Goal: Task Accomplishment & Management: Manage account settings

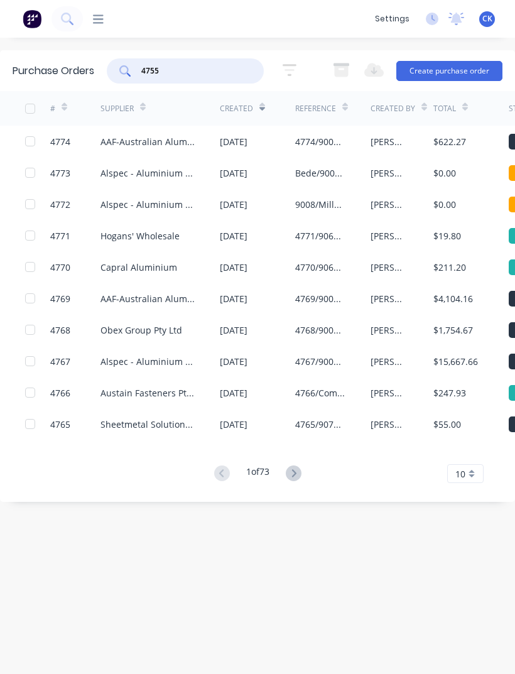
type input "4755"
click at [111, 73] on div "4755" at bounding box center [185, 70] width 157 height 25
click at [126, 77] on div "4755" at bounding box center [185, 70] width 157 height 25
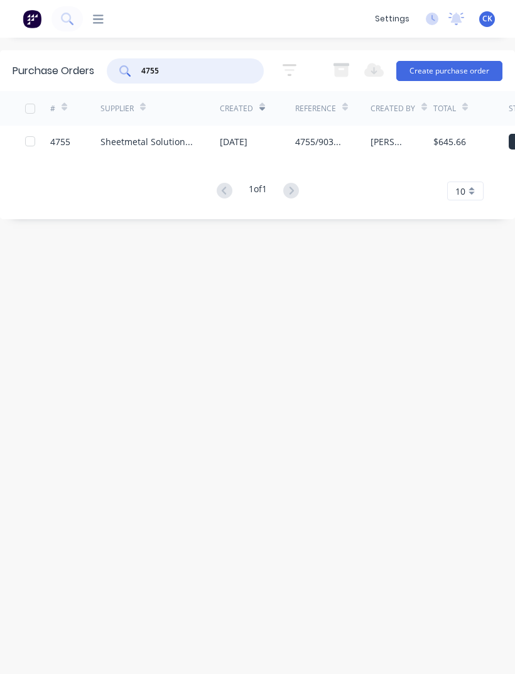
click at [69, 138] on div "4755" at bounding box center [60, 141] width 20 height 13
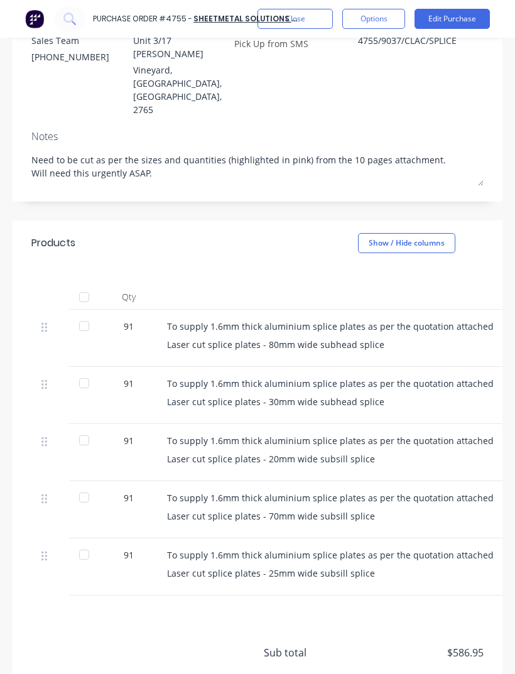
scroll to position [180, 0]
click at [84, 313] on div at bounding box center [84, 325] width 25 height 25
click at [458, 20] on button "Edit Purchase" at bounding box center [452, 19] width 75 height 20
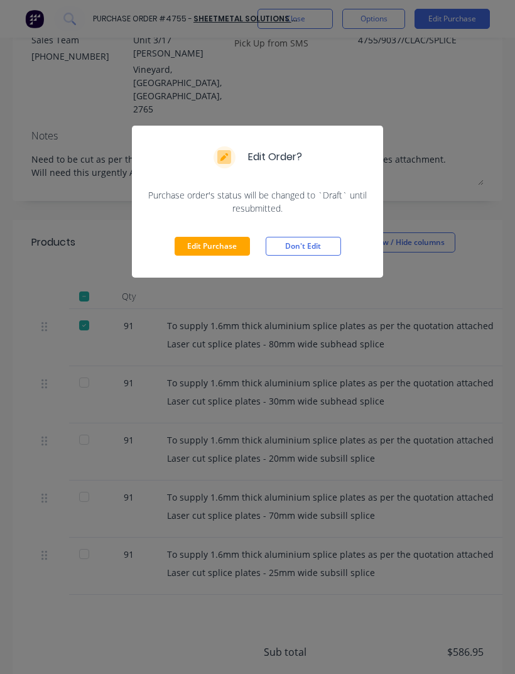
click at [210, 247] on button "Edit Purchase" at bounding box center [212, 246] width 75 height 19
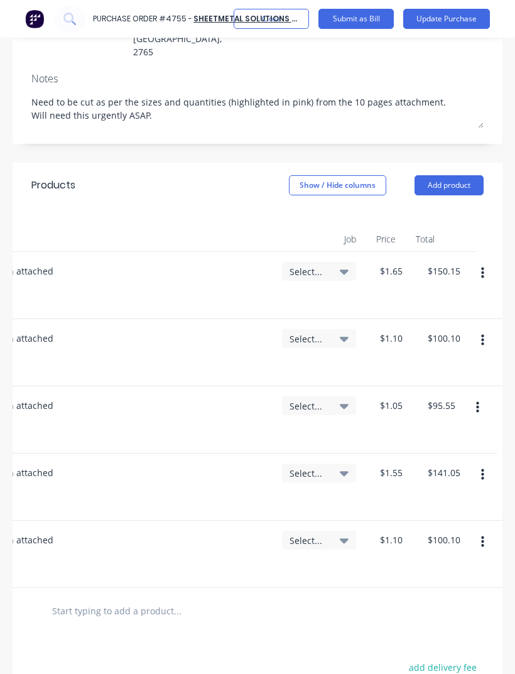
scroll to position [0, 426]
click at [485, 334] on icon "button" at bounding box center [482, 341] width 3 height 14
click at [461, 387] on button "Duplicate" at bounding box center [444, 399] width 107 height 25
type textarea "x"
type input "$1.10"
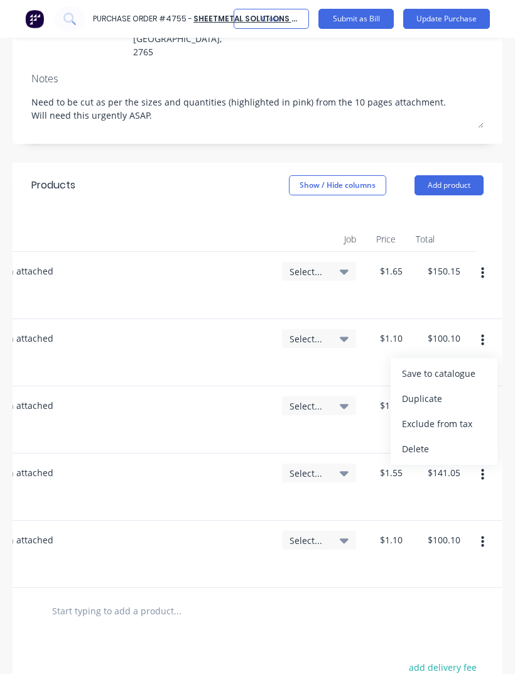
type input "$1.10"
type input "$1.05"
type input "$95.55"
type input "$1.55"
type input "$141.05"
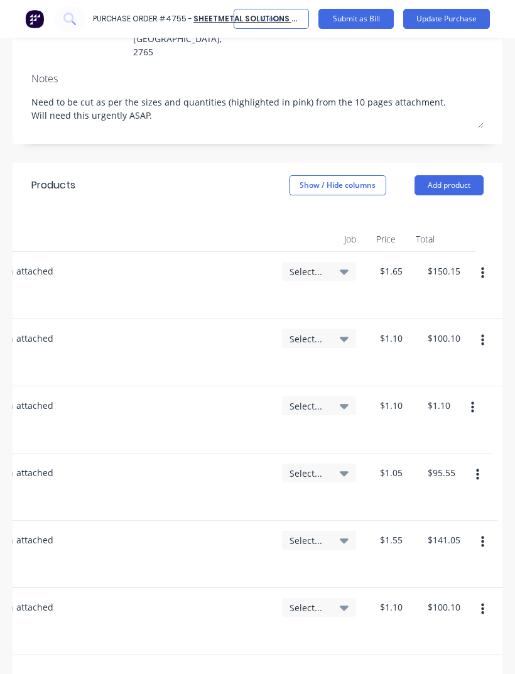
type textarea "x"
type input "1"
click at [476, 397] on button "button" at bounding box center [473, 408] width 30 height 23
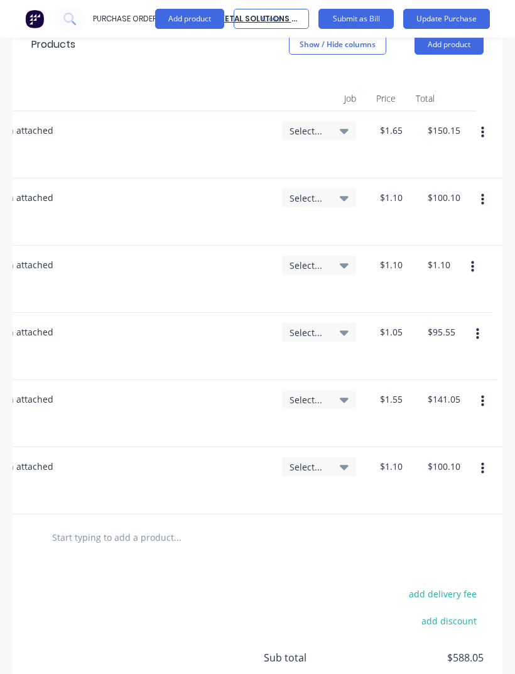
click at [479, 327] on icon "button" at bounding box center [477, 334] width 3 height 14
click at [478, 380] on button "Duplicate" at bounding box center [439, 392] width 107 height 25
type textarea "x"
type input "1"
type input "$1.05"
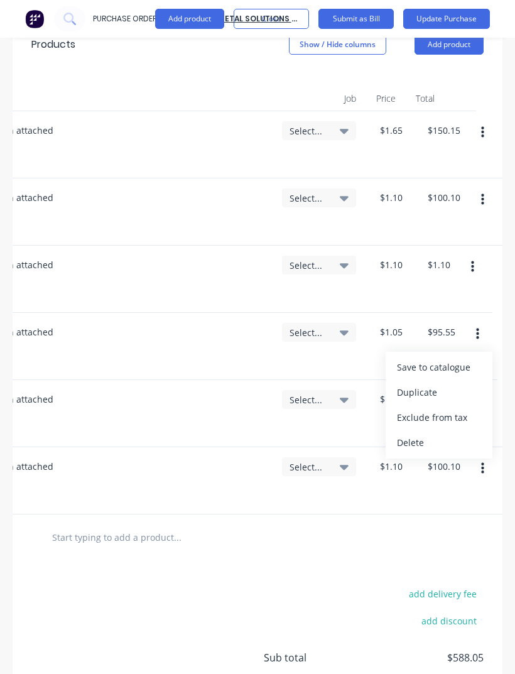
type input "$1.05"
type input "$1.55"
type input "$141.05"
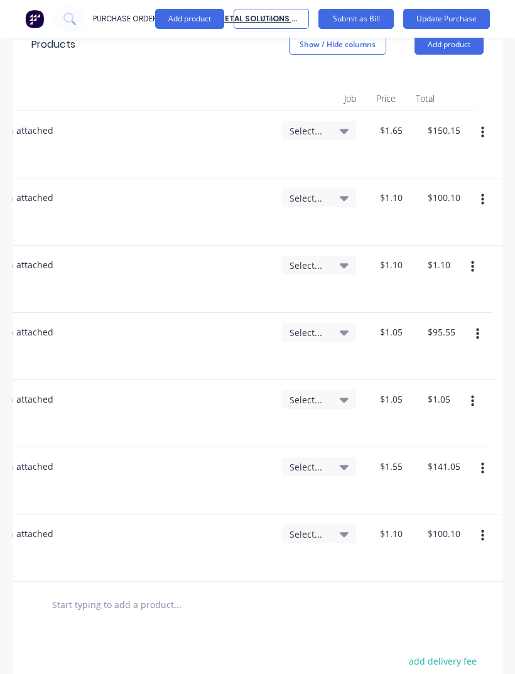
click at [488, 458] on button "button" at bounding box center [483, 469] width 30 height 23
click at [465, 515] on button "Duplicate" at bounding box center [444, 527] width 107 height 25
type textarea "x"
type input "$1.55"
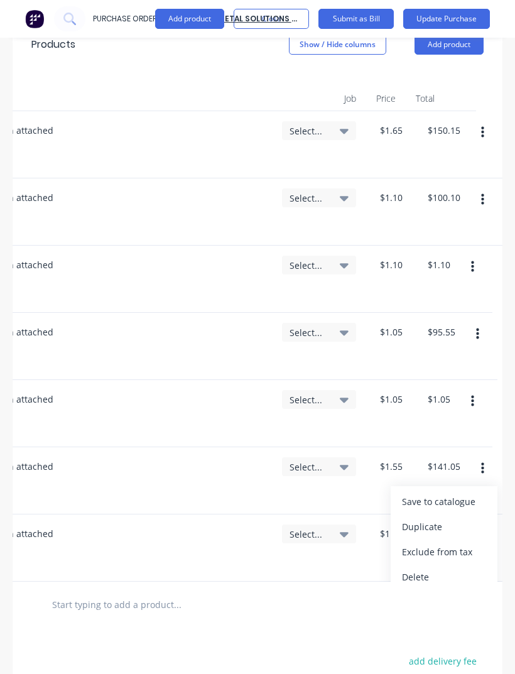
type textarea "x"
type input "1"
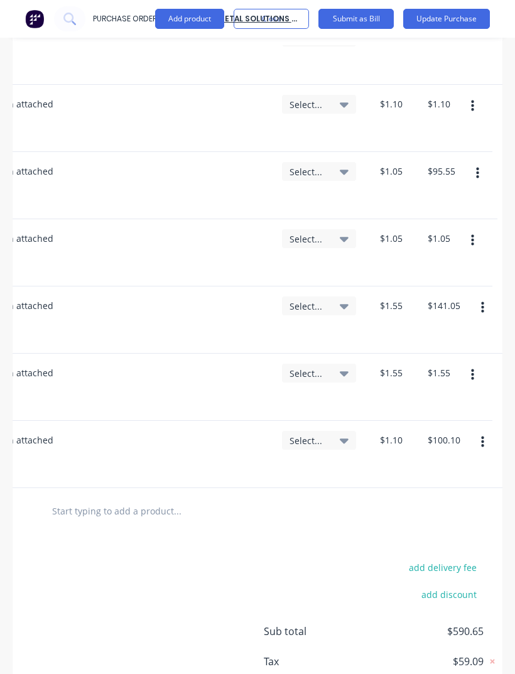
click at [492, 431] on button "button" at bounding box center [483, 442] width 30 height 23
click at [483, 431] on button "button" at bounding box center [483, 442] width 30 height 23
click at [483, 436] on icon "button" at bounding box center [482, 443] width 3 height 14
click at [487, 431] on button "button" at bounding box center [483, 442] width 30 height 23
click at [481, 436] on icon "button" at bounding box center [482, 443] width 3 height 14
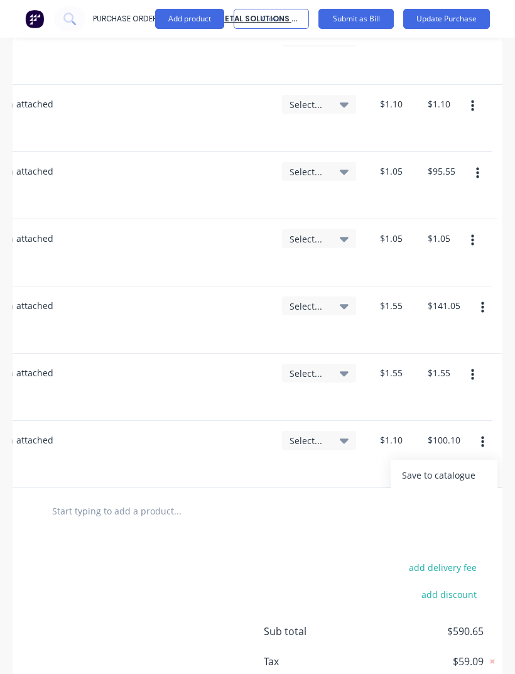
click at [480, 431] on button "button" at bounding box center [483, 442] width 30 height 23
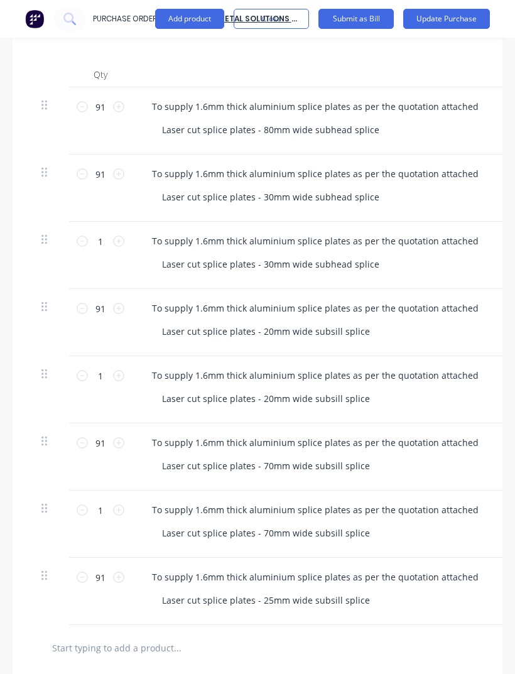
scroll to position [399, 0]
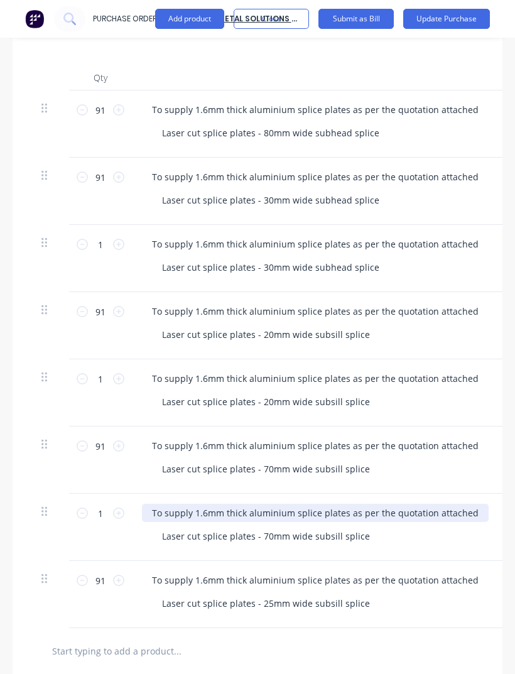
click at [475, 504] on div "To supply 1.6mm thick aluminium splice plates as per the quotation attached" at bounding box center [315, 513] width 347 height 18
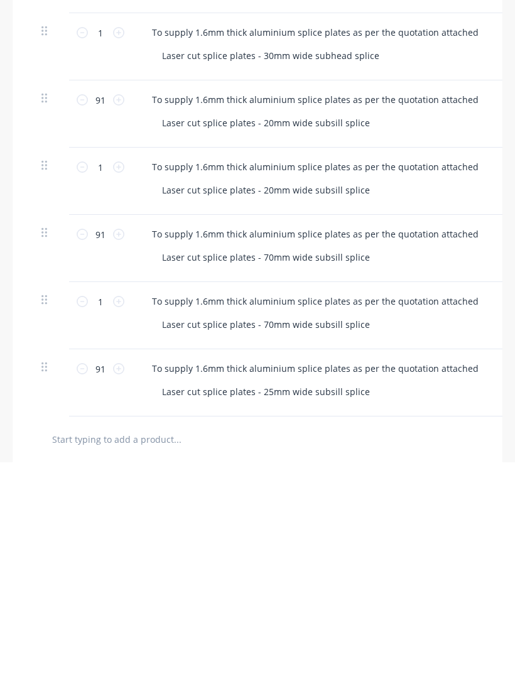
click at [432, 561] on div "To supply 1.6mm thick aluminium splice plates as per the quotation attached Las…" at bounding box center [415, 594] width 566 height 67
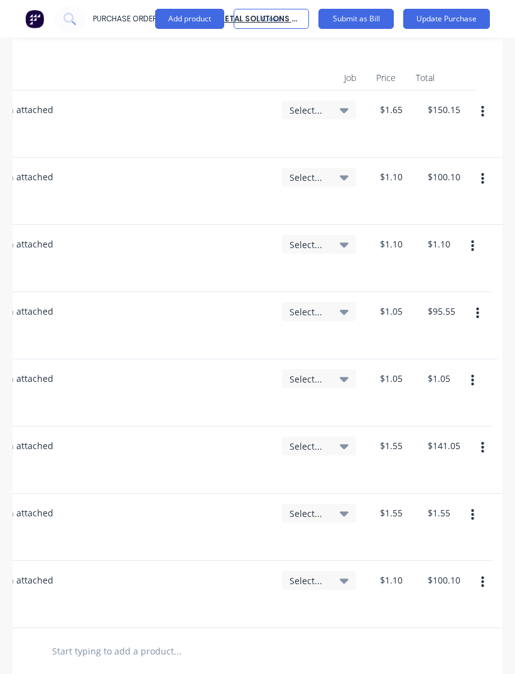
scroll to position [0, 426]
click at [488, 571] on button "button" at bounding box center [483, 582] width 30 height 23
click at [487, 571] on button "button" at bounding box center [483, 582] width 30 height 23
click at [486, 571] on button "button" at bounding box center [483, 582] width 30 height 23
click at [481, 576] on icon "button" at bounding box center [482, 583] width 3 height 14
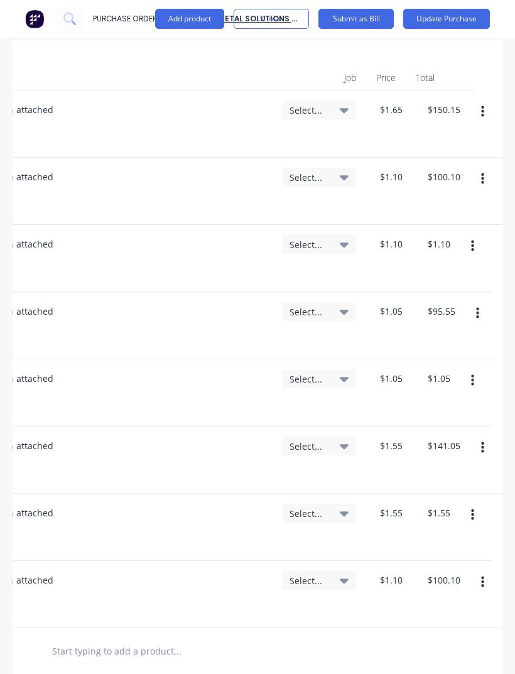
click at [445, 19] on button "Update Purchase" at bounding box center [447, 19] width 87 height 20
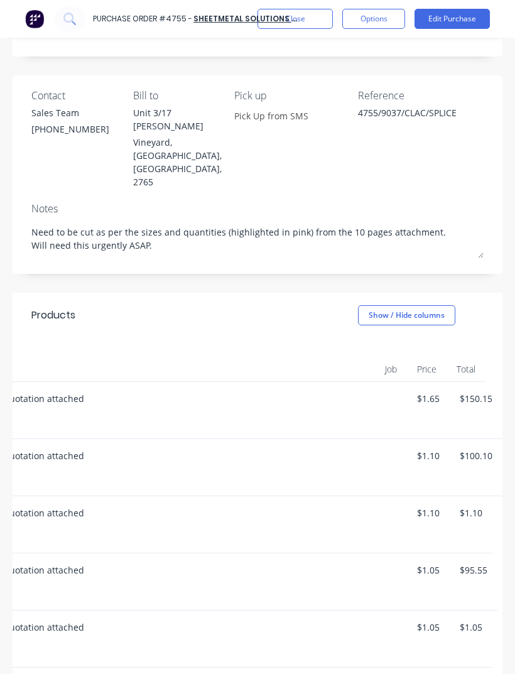
scroll to position [0, 410]
click at [457, 19] on button "Edit Purchase" at bounding box center [452, 19] width 75 height 20
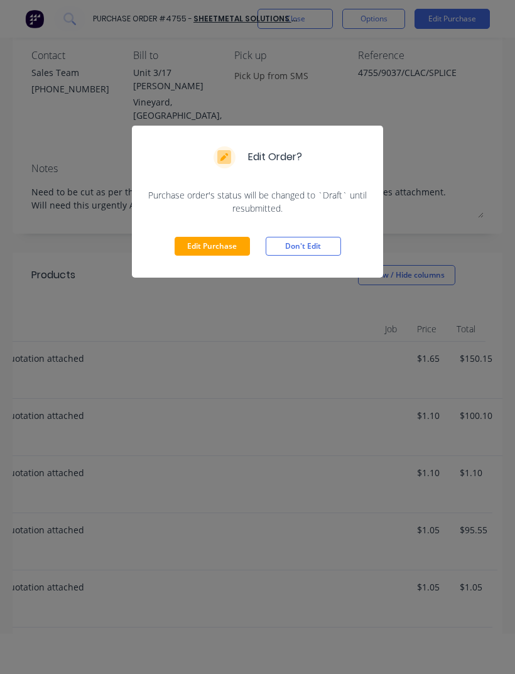
click at [217, 238] on button "Edit Purchase" at bounding box center [212, 246] width 75 height 19
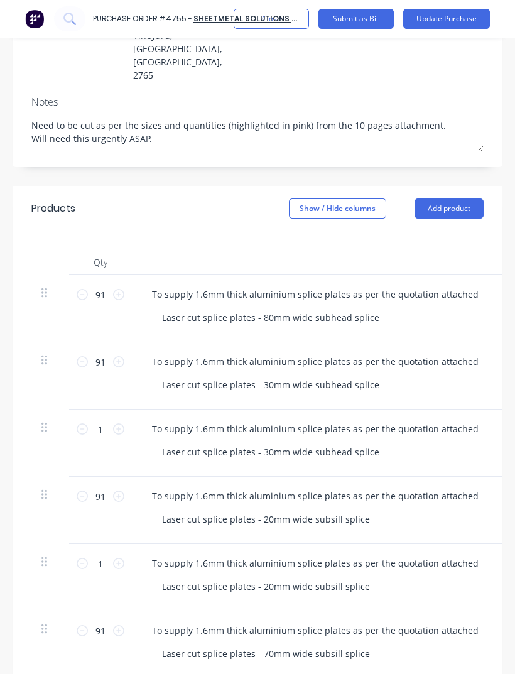
scroll to position [0, 0]
click at [78, 356] on icon at bounding box center [82, 361] width 11 height 11
type textarea "x"
type input "$99.00"
type textarea "x"
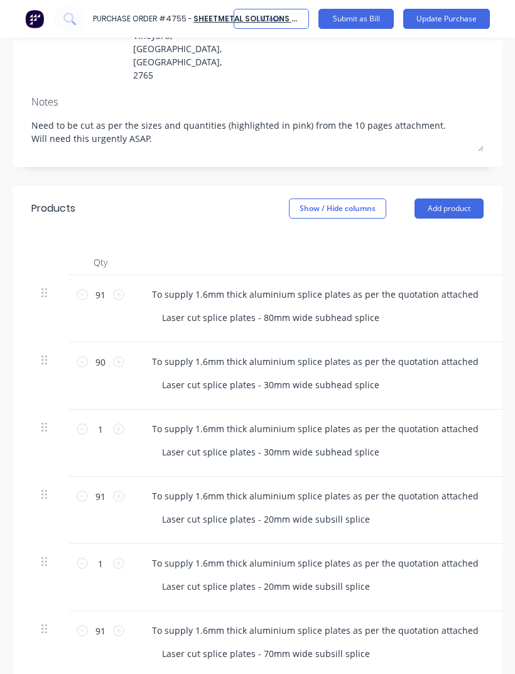
type input "90"
click at [77, 491] on icon at bounding box center [82, 496] width 11 height 11
type textarea "x"
type input "$94.50"
type textarea "x"
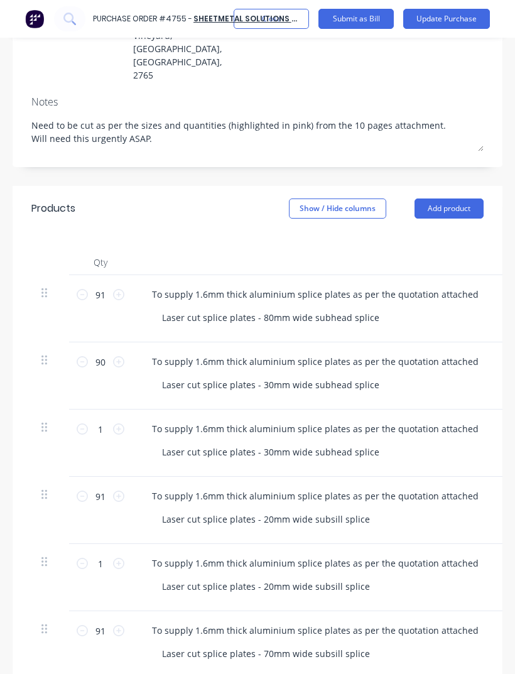
type input "90"
click at [78, 625] on icon at bounding box center [82, 630] width 11 height 11
type textarea "x"
type input "$139.50"
type textarea "x"
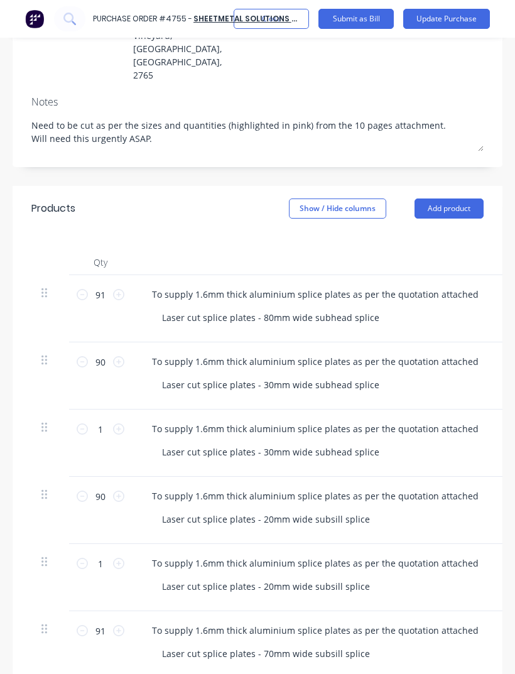
type input "90"
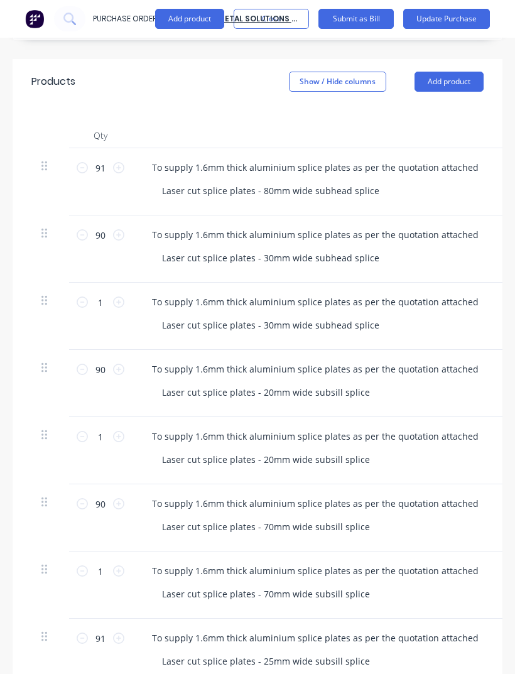
scroll to position [347, 0]
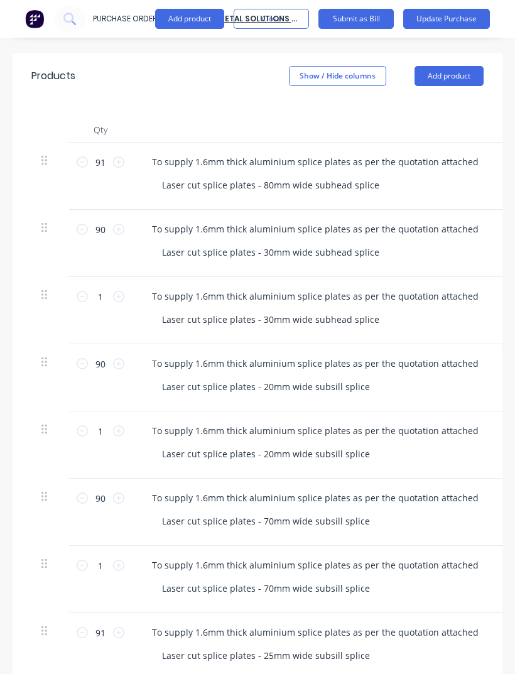
click at [79, 627] on icon at bounding box center [82, 632] width 11 height 11
type textarea "x"
type input "$99.00"
type textarea "x"
type input "90"
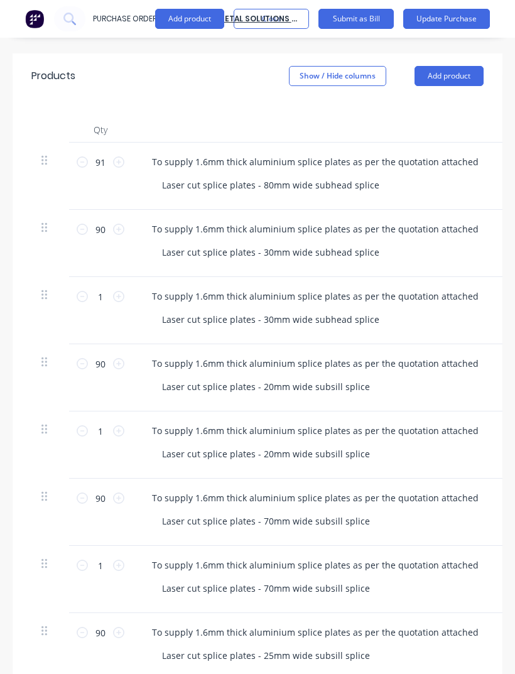
click at [79, 493] on icon at bounding box center [82, 498] width 11 height 11
type textarea "x"
type input "$137.95"
type textarea "x"
type input "89"
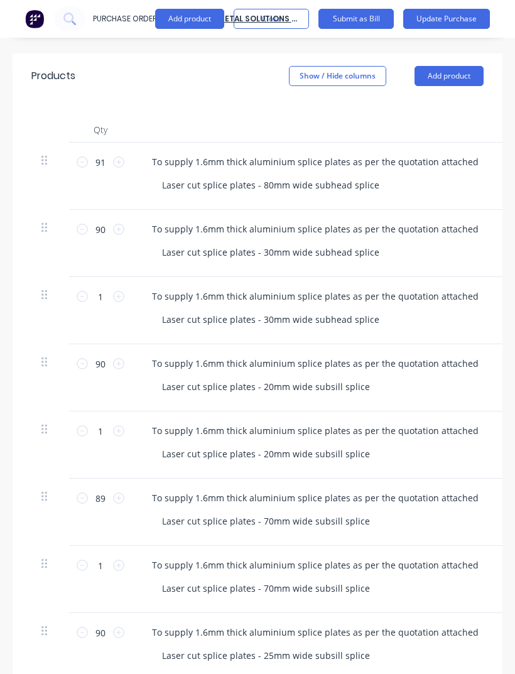
click at [81, 493] on icon at bounding box center [82, 498] width 11 height 11
type textarea "x"
type input "$136.40"
type textarea "x"
type input "88"
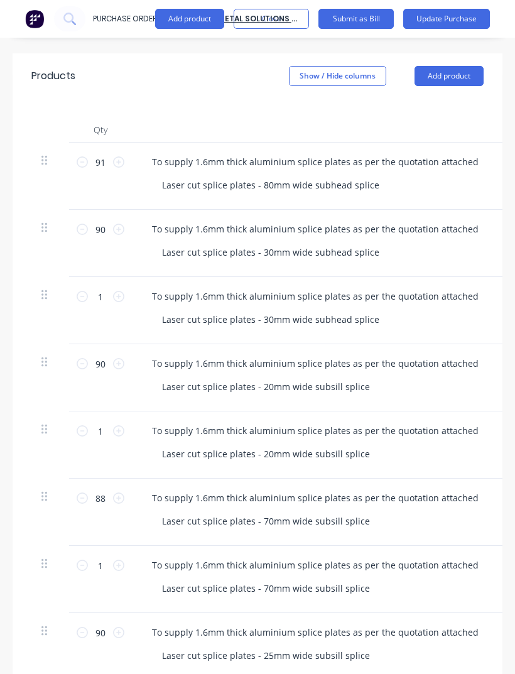
click at [80, 493] on icon at bounding box center [82, 498] width 11 height 11
type textarea "x"
type input "$134.85"
type textarea "x"
type input "87"
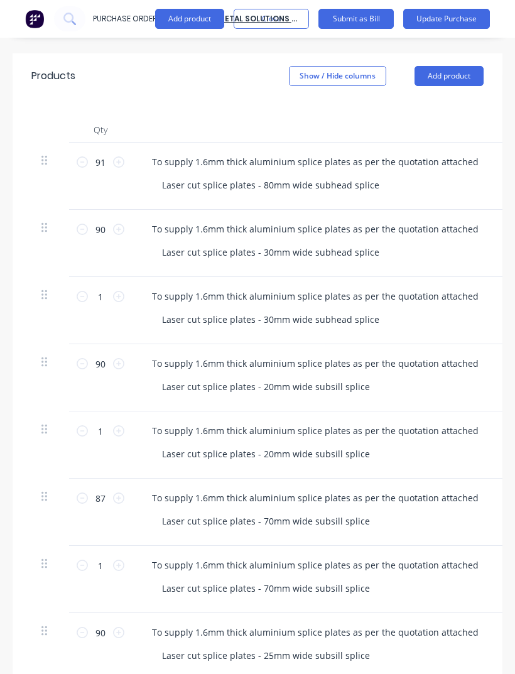
click at [121, 560] on icon at bounding box center [118, 565] width 11 height 11
type textarea "x"
type input "$3.10"
type textarea "x"
type input "2"
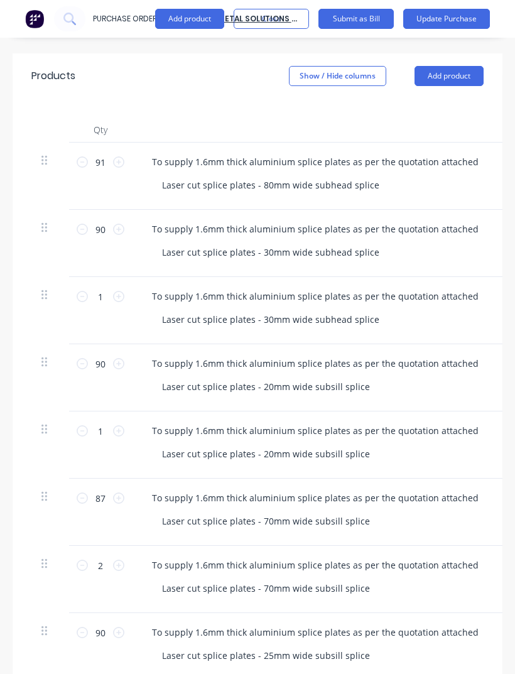
click at [123, 546] on div "2 2" at bounding box center [100, 579] width 63 height 67
click at [123, 560] on icon at bounding box center [118, 565] width 11 height 11
type textarea "x"
type input "$4.65"
type textarea "x"
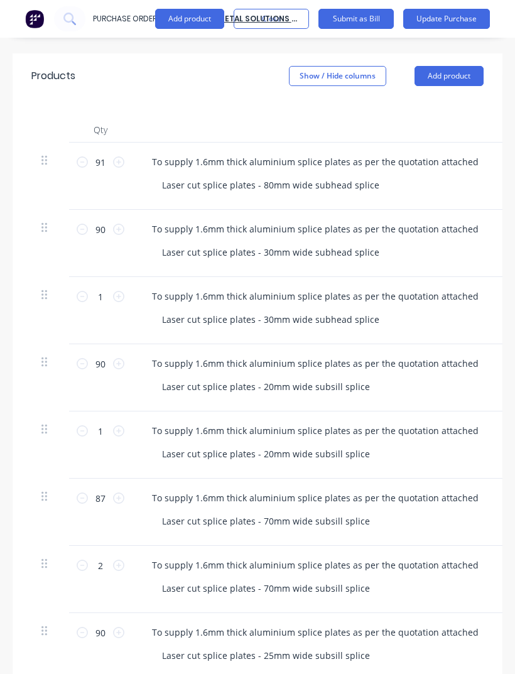
type input "3"
click at [123, 560] on icon at bounding box center [118, 565] width 11 height 11
type textarea "x"
type input "$6.20"
type textarea "x"
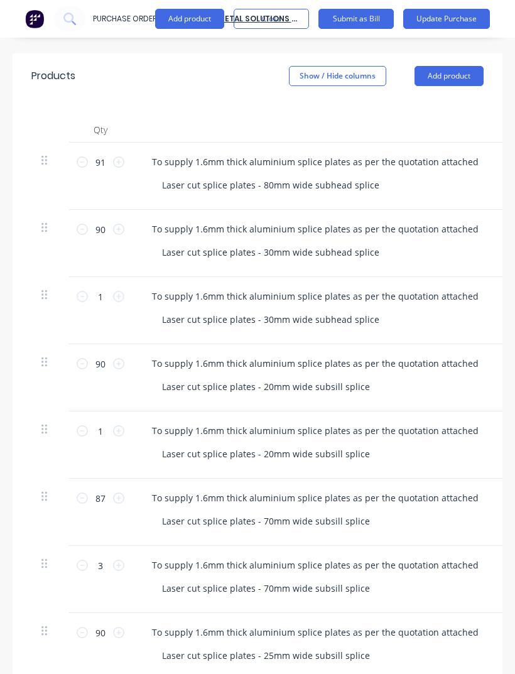
type input "4"
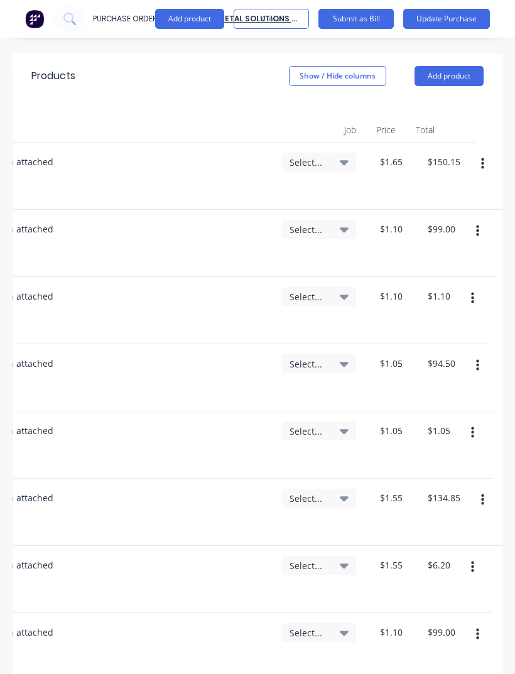
scroll to position [0, 426]
click at [475, 624] on button "button" at bounding box center [478, 635] width 30 height 23
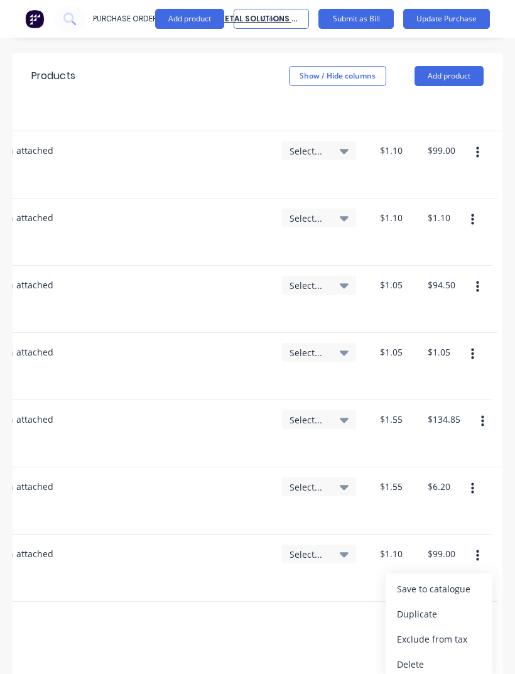
scroll to position [79, 426]
click at [419, 602] on button "Duplicate" at bounding box center [439, 614] width 107 height 25
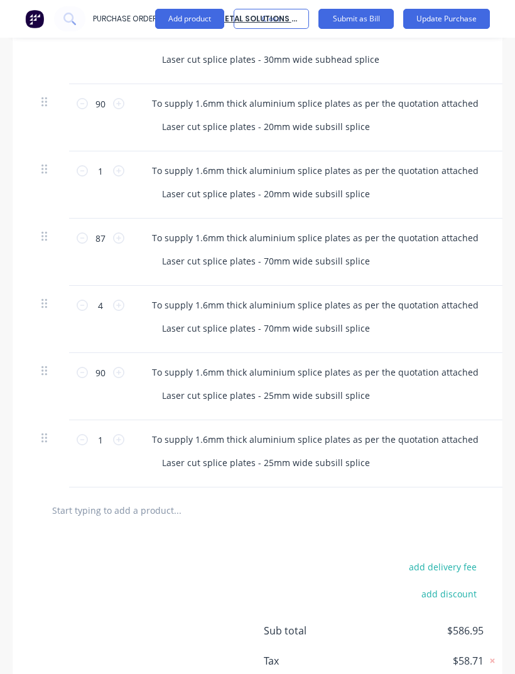
scroll to position [607, 0]
click at [467, 20] on button "Update Purchase" at bounding box center [447, 19] width 87 height 20
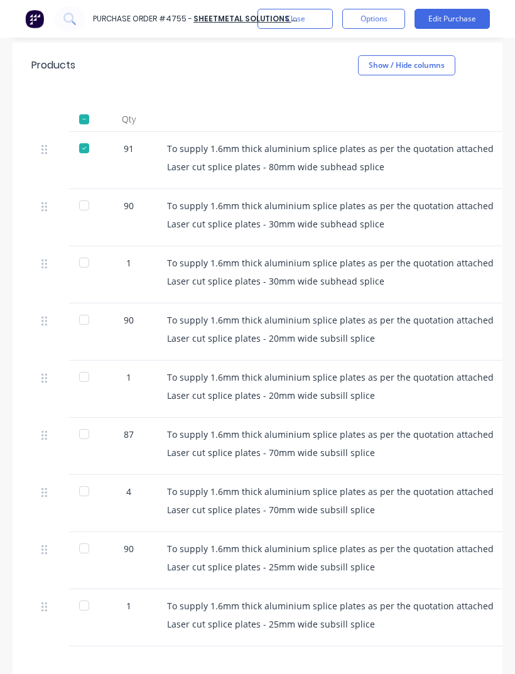
scroll to position [356, 0]
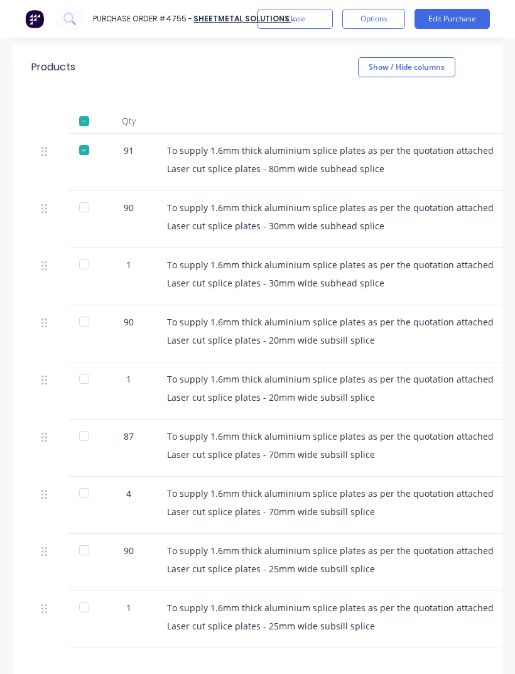
click at [84, 195] on div at bounding box center [84, 207] width 25 height 25
click at [79, 309] on div at bounding box center [84, 321] width 25 height 25
click at [91, 424] on div at bounding box center [84, 436] width 25 height 25
click at [86, 538] on div at bounding box center [84, 550] width 25 height 25
click at [304, 28] on button "Close" at bounding box center [295, 19] width 75 height 20
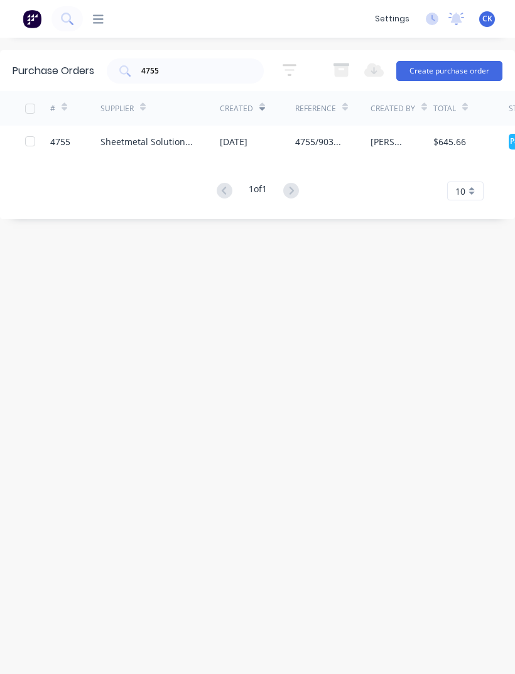
click at [187, 130] on div "Sheetmetal Solutions ([GEOGRAPHIC_DATA]) Pty Ltd" at bounding box center [160, 141] width 119 height 31
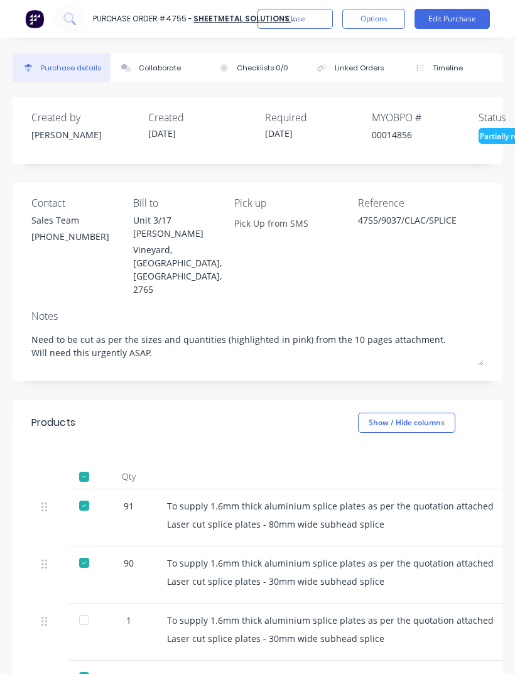
type textarea "x"
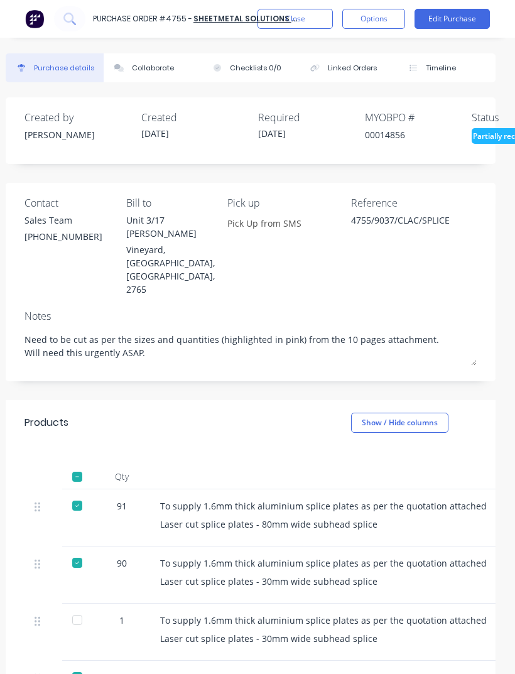
scroll to position [0, 4]
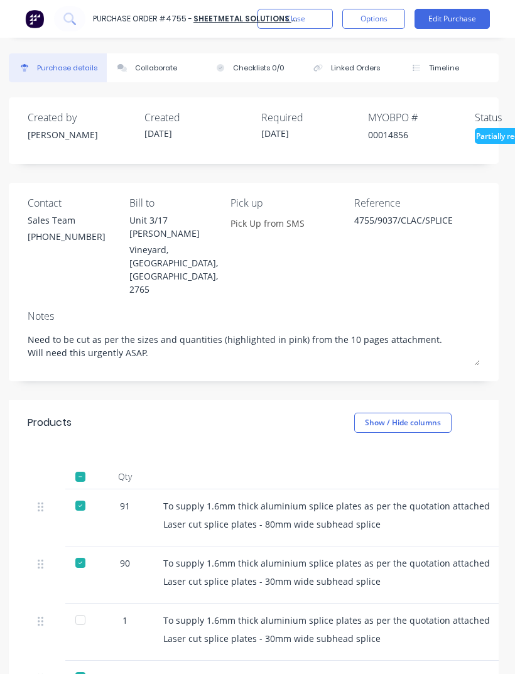
click at [146, 57] on button "Collaborate" at bounding box center [156, 67] width 98 height 29
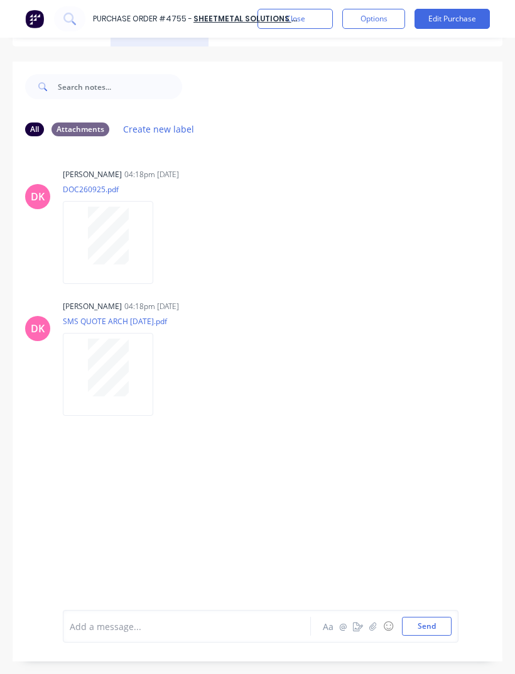
scroll to position [36, 0]
click at [372, 643] on div "Add a message... Aa @ ☺ Send" at bounding box center [261, 626] width 396 height 33
click at [377, 634] on button "button" at bounding box center [373, 626] width 15 height 15
click at [375, 634] on button "button" at bounding box center [373, 626] width 15 height 15
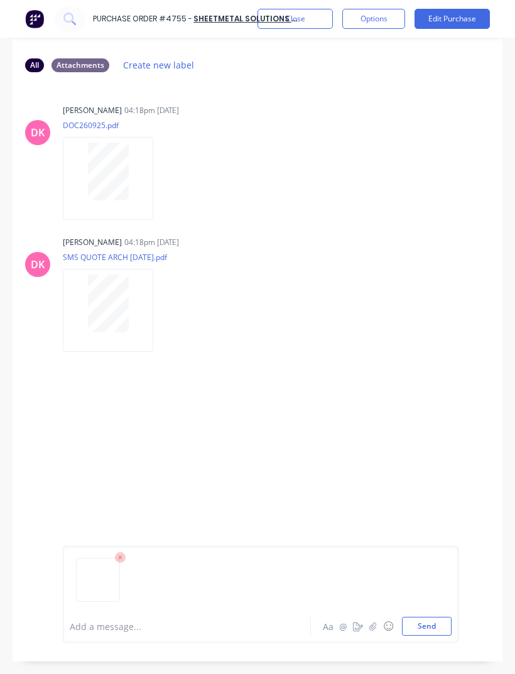
scroll to position [100, 0]
click at [430, 636] on button "Send" at bounding box center [427, 626] width 50 height 19
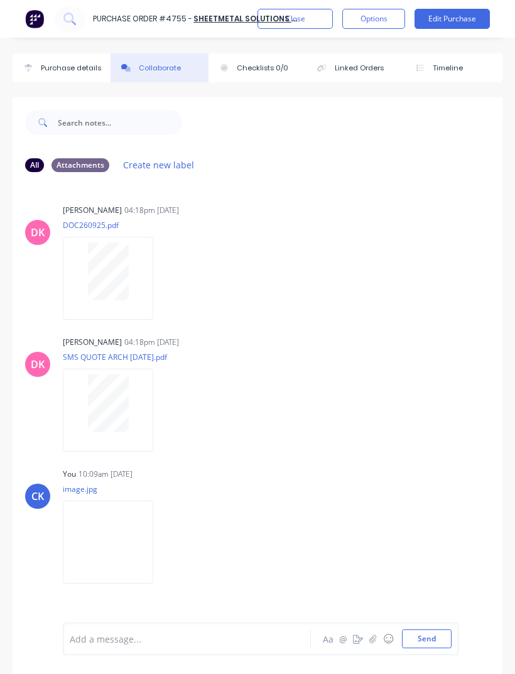
scroll to position [-1, 0]
click at [318, 25] on button "Close" at bounding box center [295, 19] width 75 height 20
